Goal: Transaction & Acquisition: Purchase product/service

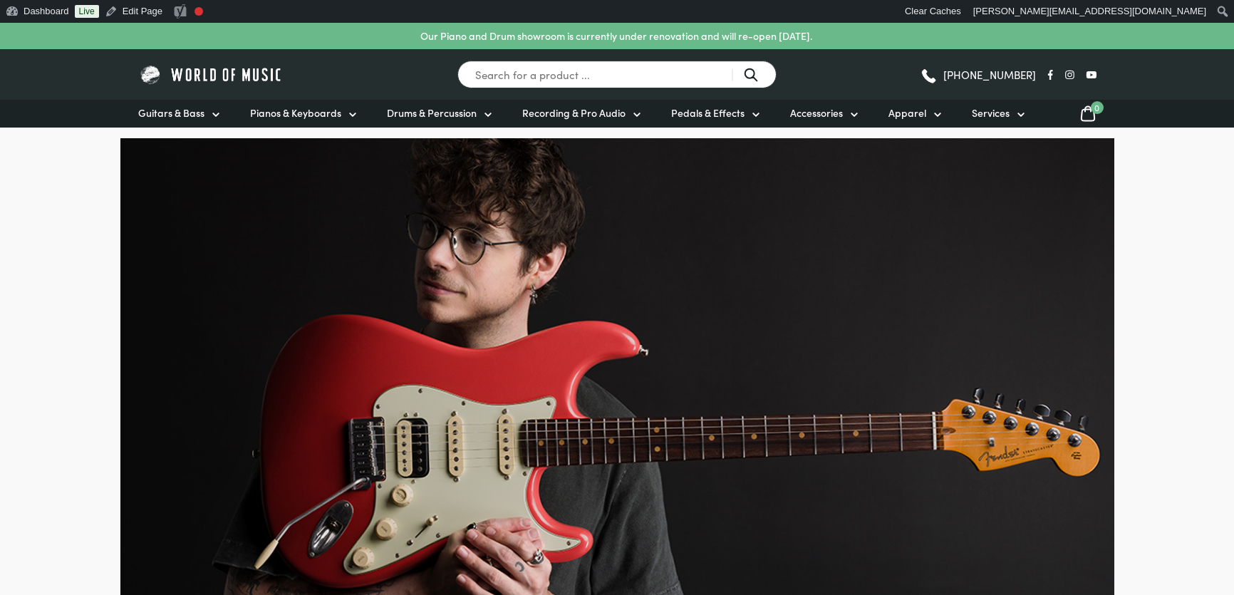
click at [653, 76] on input "Search for a product ..." at bounding box center [616, 75] width 319 height 28
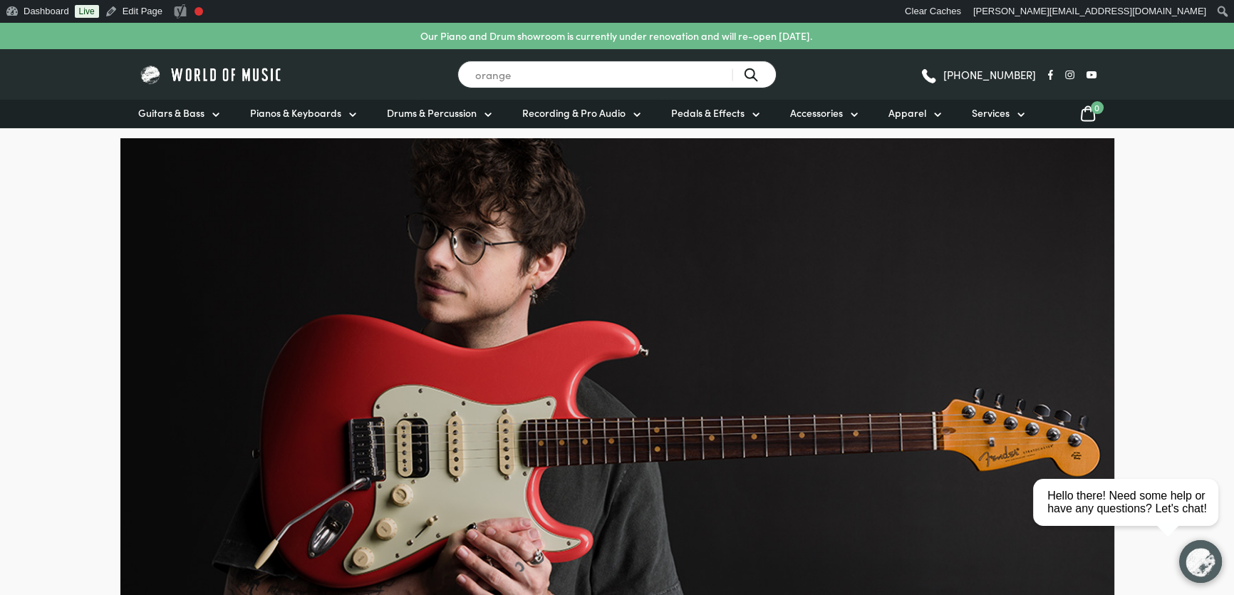
type input "orange"
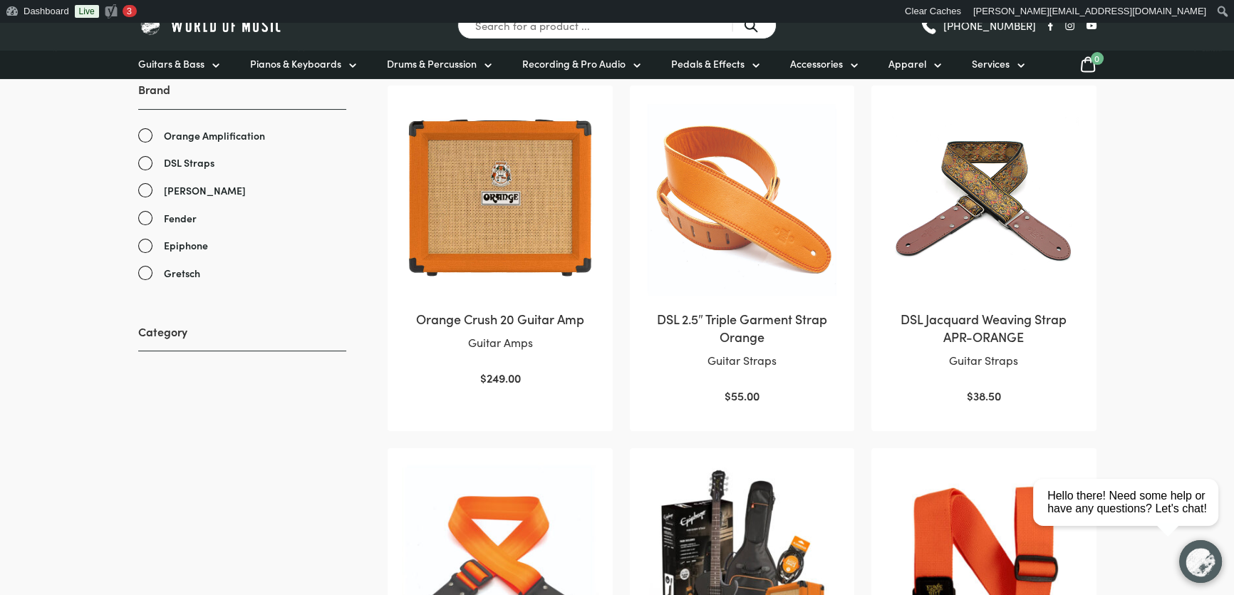
click at [500, 170] on img at bounding box center [500, 198] width 196 height 196
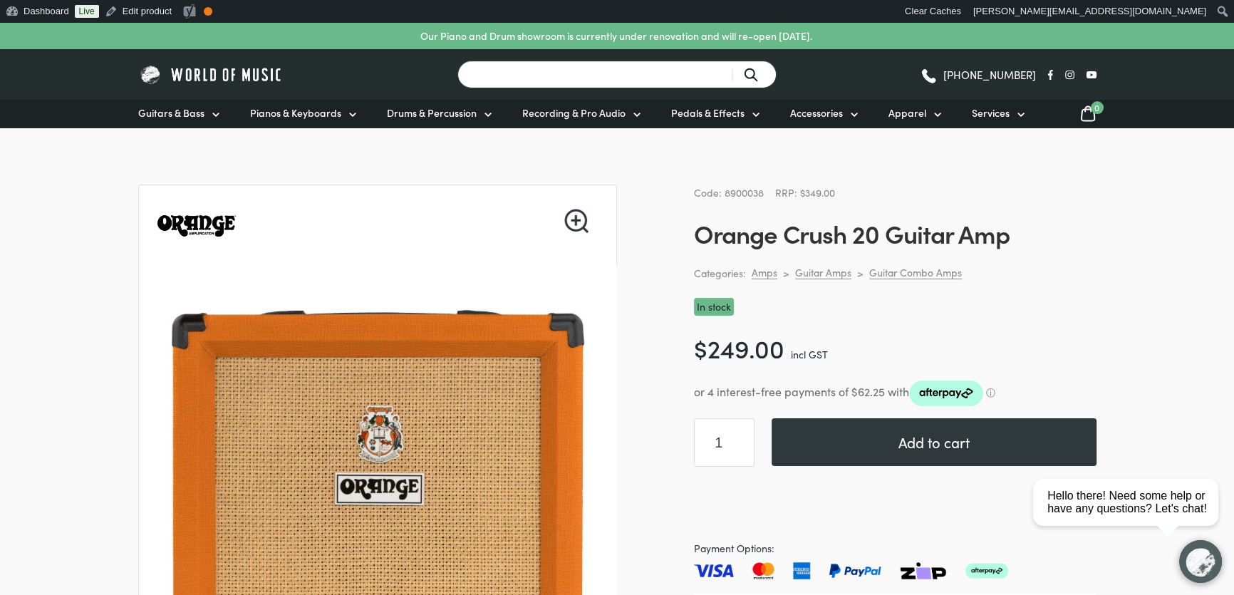
click at [681, 72] on input "Search for a product ..." at bounding box center [616, 75] width 319 height 28
type input "epiphone bass"
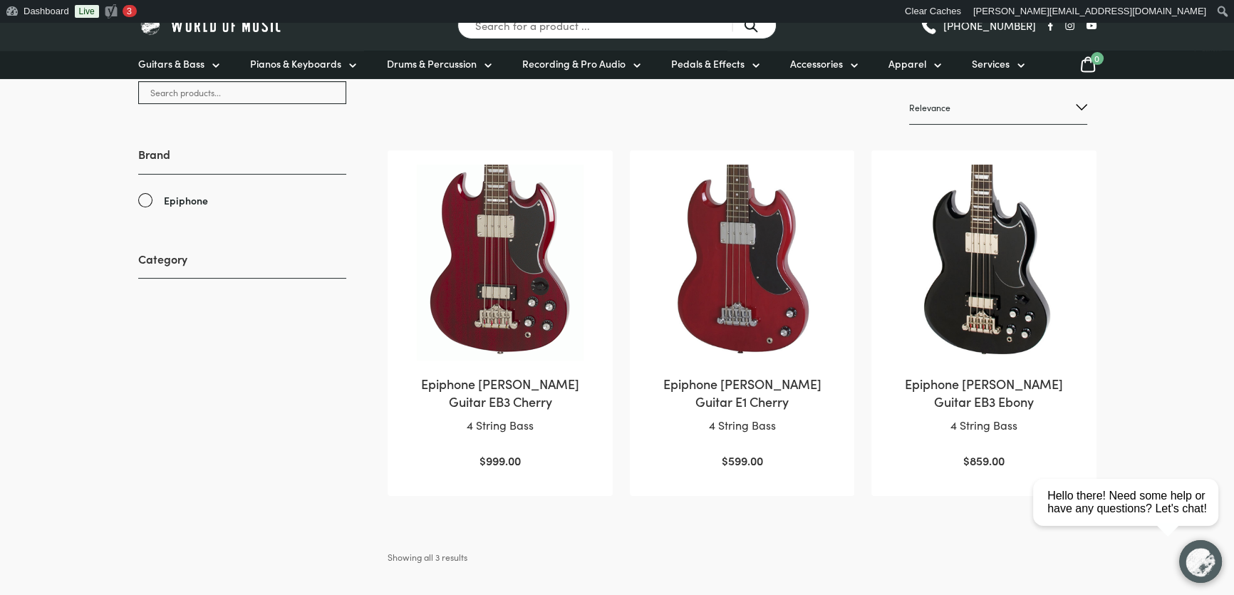
click at [504, 254] on img at bounding box center [500, 263] width 196 height 196
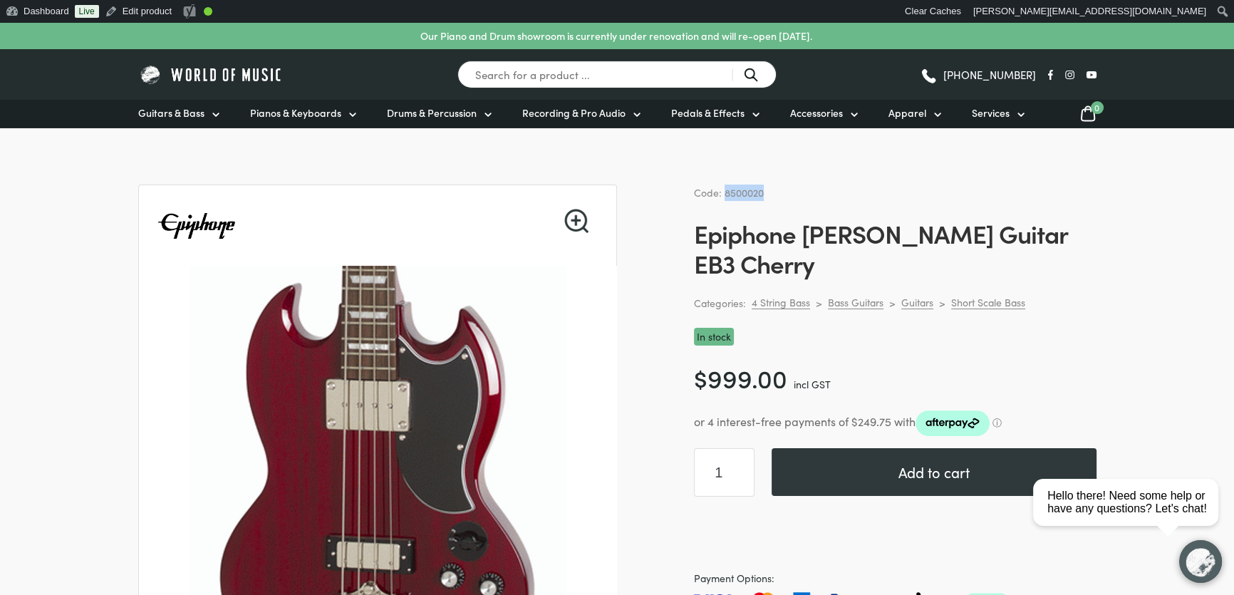
click at [724, 193] on div "Code: 8500020" at bounding box center [895, 193] width 403 height 16
drag, startPoint x: 1015, startPoint y: 348, endPoint x: 692, endPoint y: 192, distance: 358.8
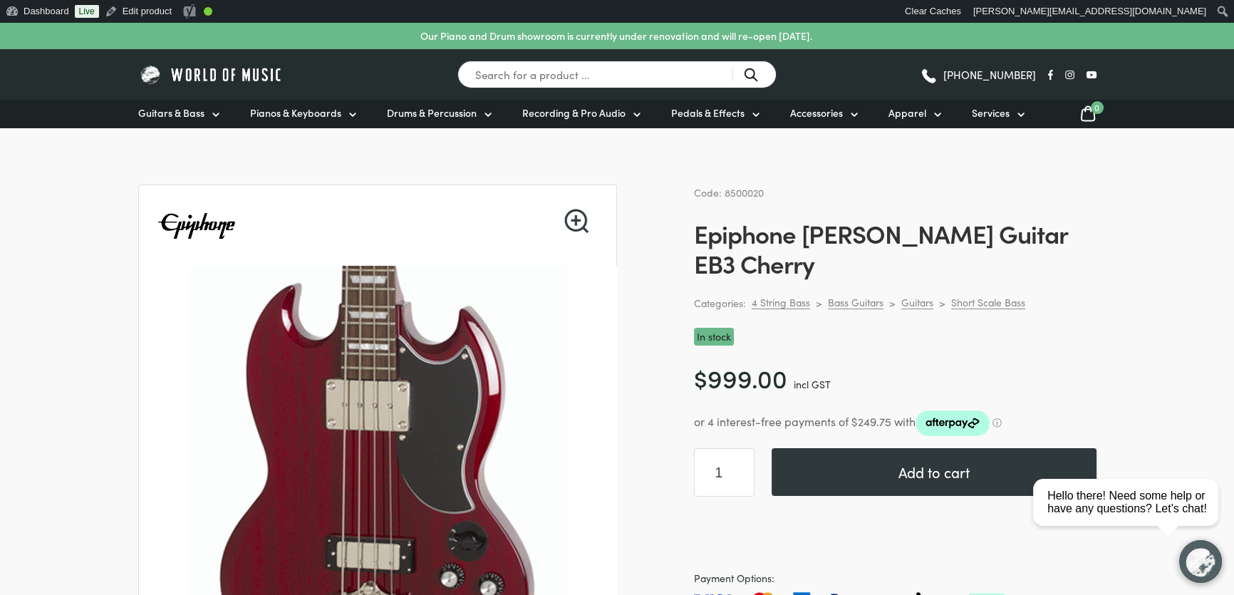
click at [694, 189] on span "Code: 8500020" at bounding box center [729, 192] width 70 height 14
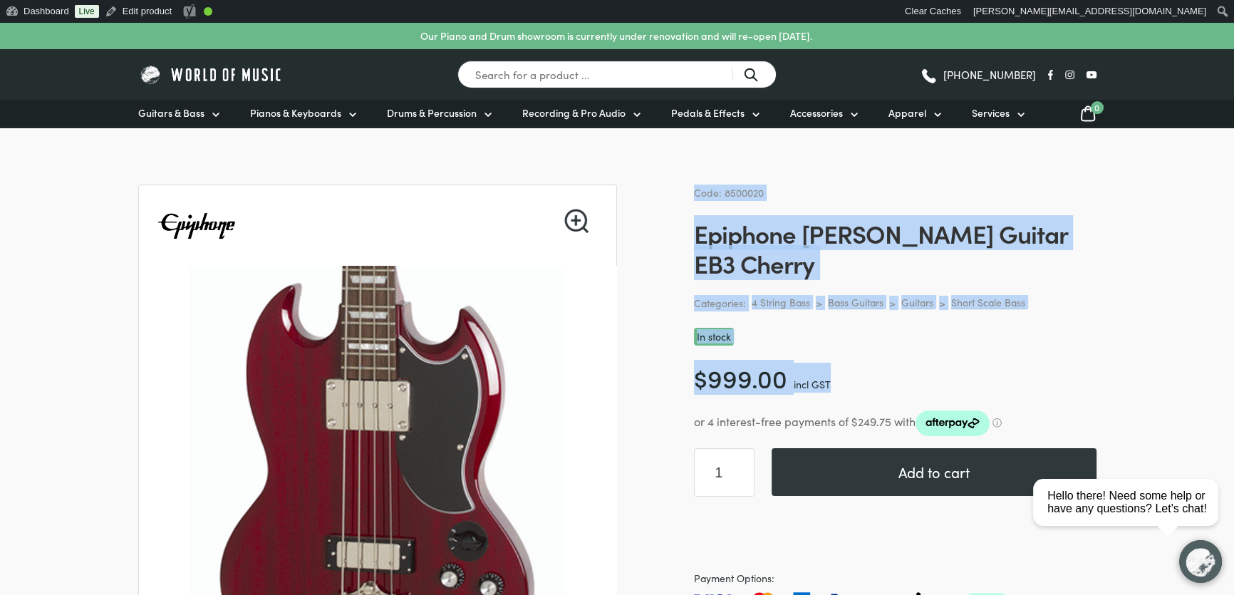
drag, startPoint x: 694, startPoint y: 189, endPoint x: 1007, endPoint y: 342, distance: 348.9
click at [1007, 342] on div "Code: 8500020 Epiphone [PERSON_NAME] Guitar EB3 Cherry Categories: 4 String Bas…" at bounding box center [895, 469] width 403 height 568
click at [1007, 363] on p "$ 999.00 incl GST" at bounding box center [895, 378] width 403 height 30
